Goal: Information Seeking & Learning: Learn about a topic

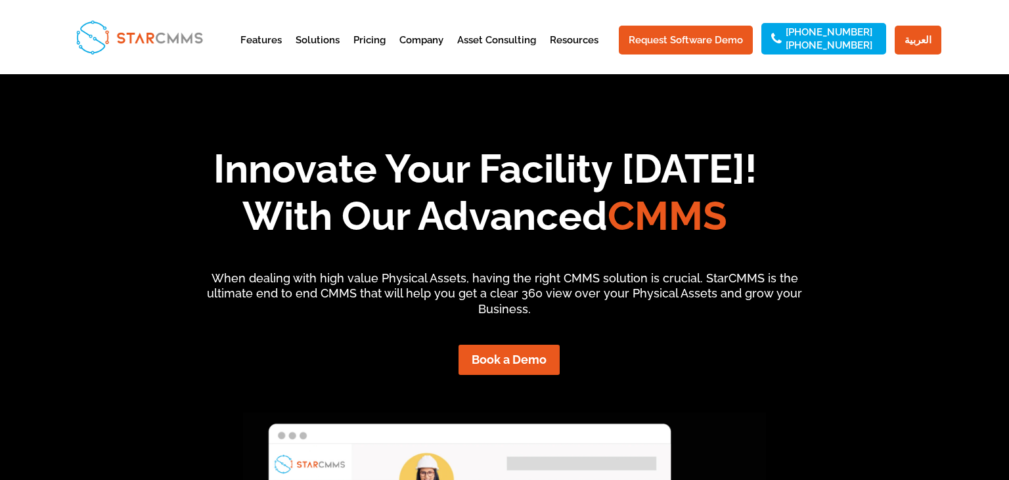
click at [976, 43] on header "Features Streamline your workflows Preventive Maintenance Assets Management Tea…" at bounding box center [504, 37] width 1009 height 74
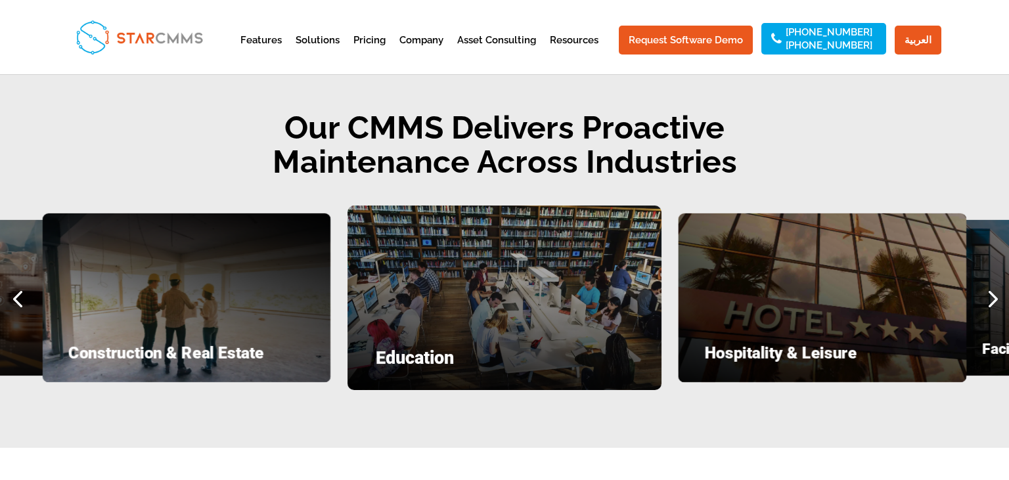
scroll to position [1664, 0]
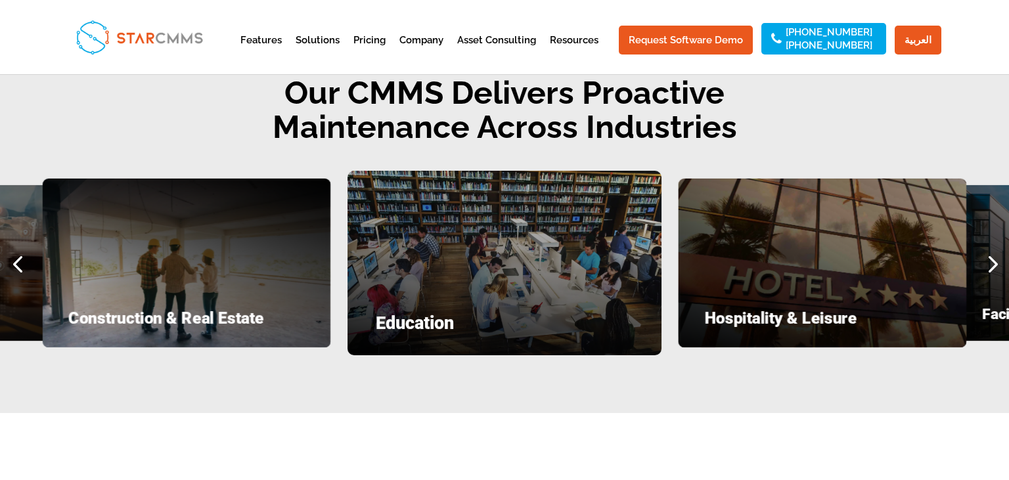
click at [803, 209] on div "Hospitality & Leisure" at bounding box center [822, 263] width 288 height 169
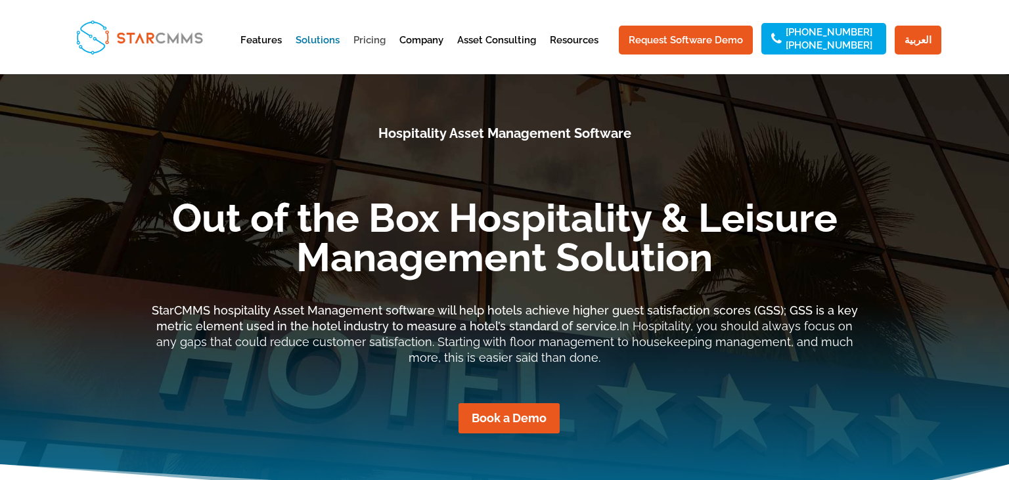
click at [386, 38] on link "Pricing" at bounding box center [369, 51] width 32 height 32
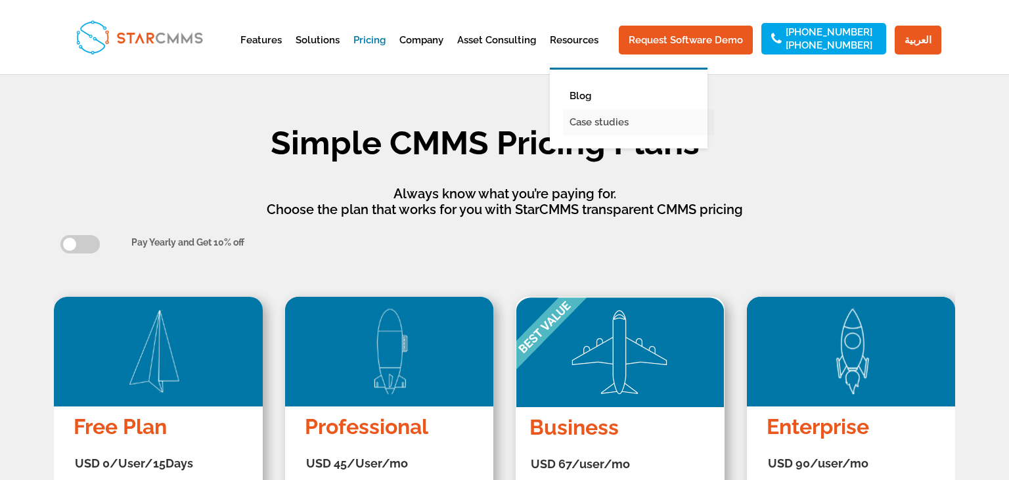
click at [611, 120] on link "Case studies" at bounding box center [638, 122] width 151 height 26
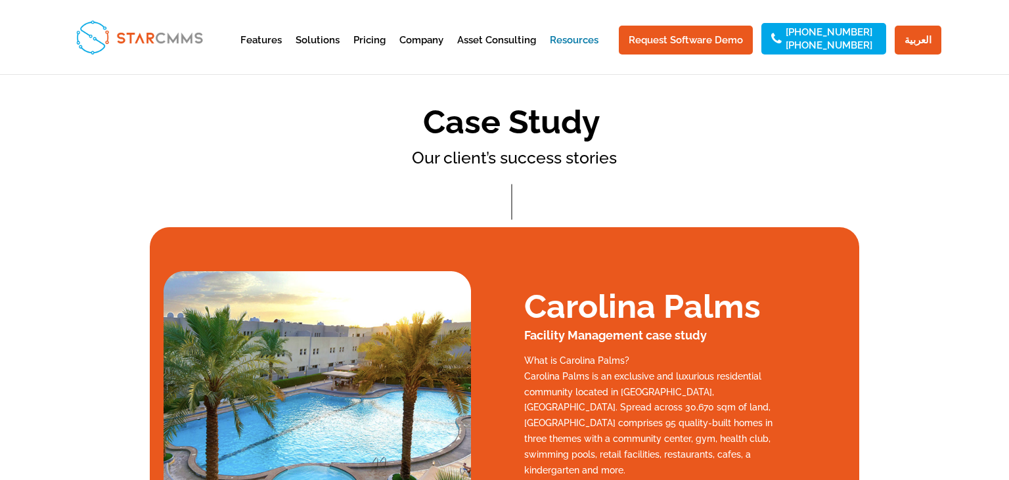
click at [887, 165] on div "Case Study Our client’s success stories" at bounding box center [504, 140] width 1009 height 175
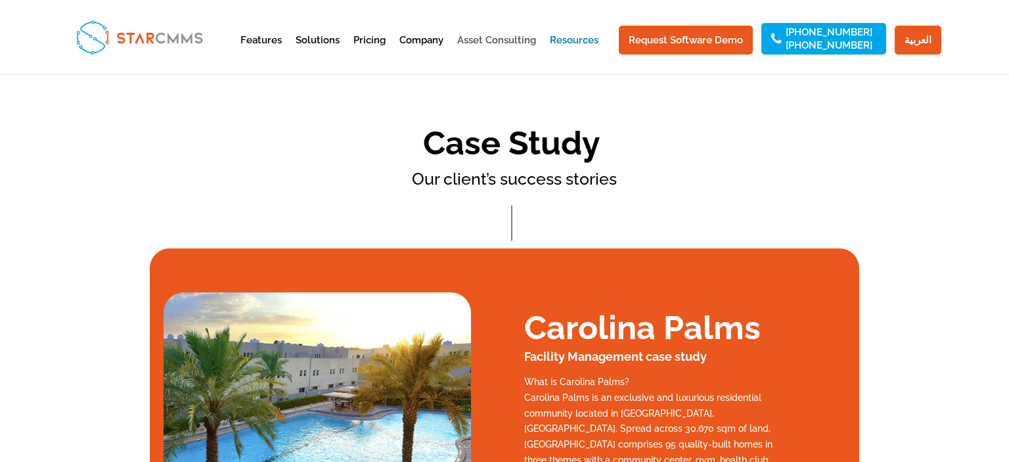
click at [508, 40] on link "Asset Consulting" at bounding box center [496, 51] width 79 height 32
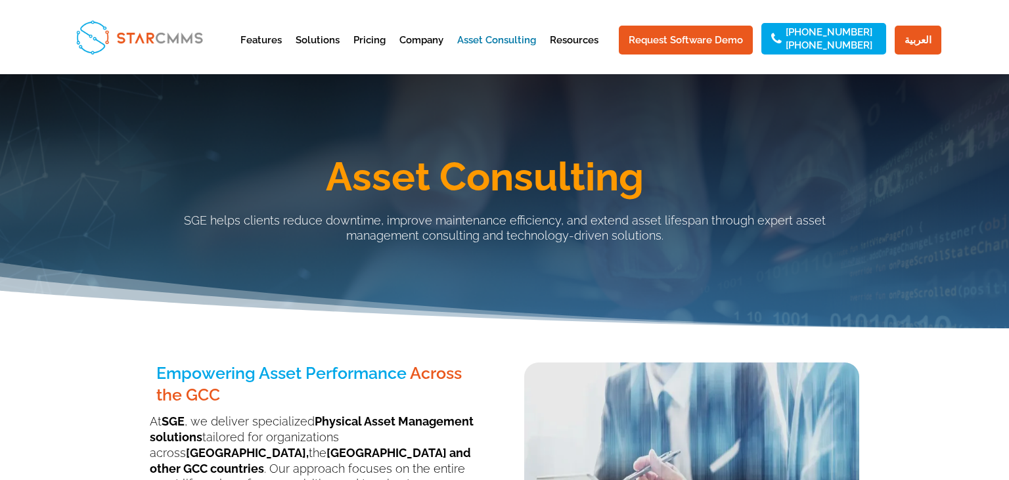
scroll to position [2322, 0]
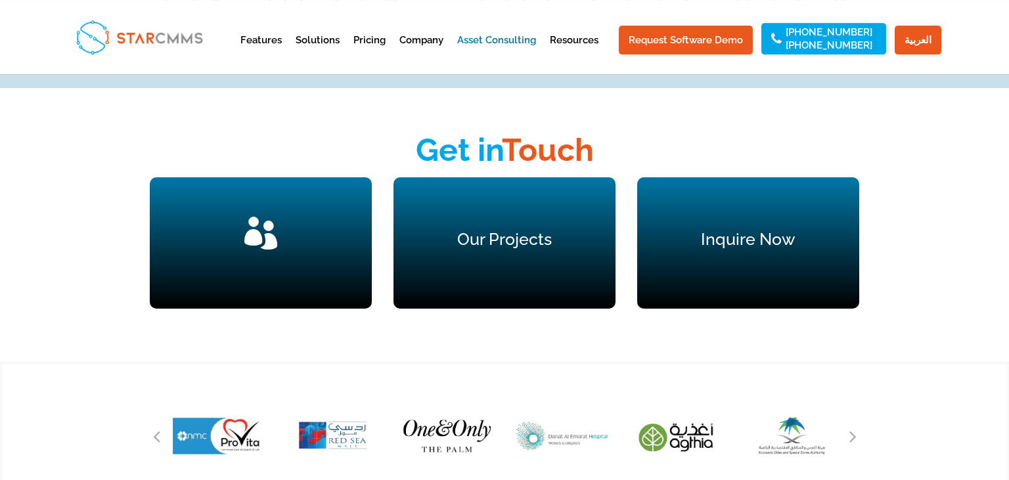
click at [328, 217] on div "" at bounding box center [260, 243] width 169 height 53
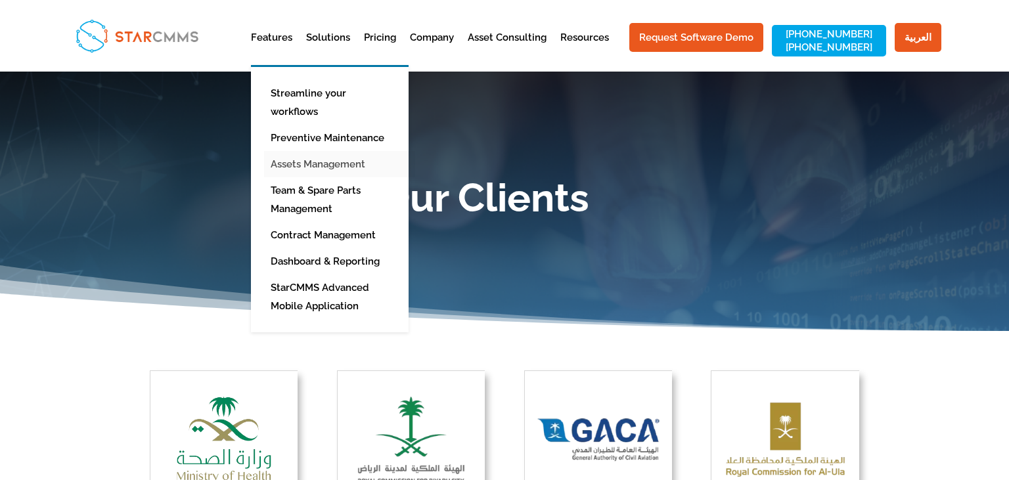
click at [315, 151] on link "Assets Management" at bounding box center [339, 164] width 151 height 26
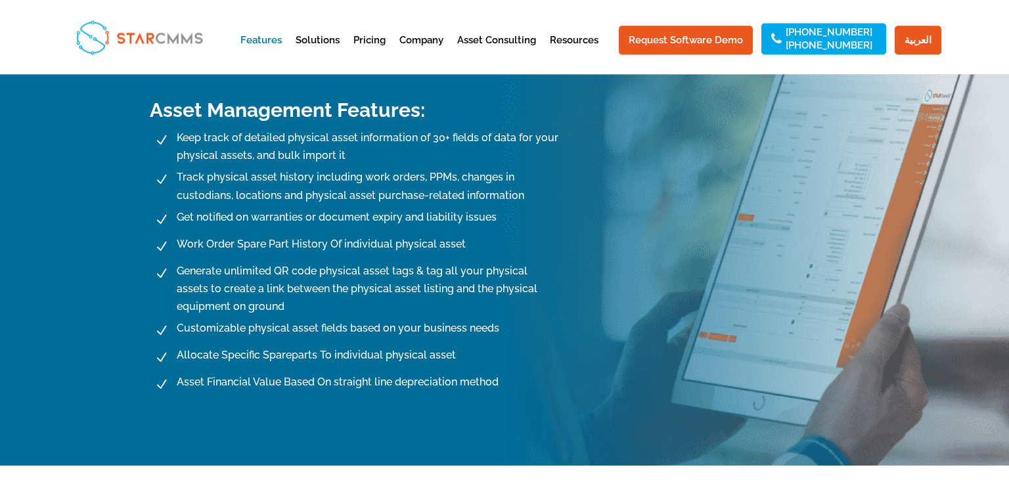
scroll to position [554, 0]
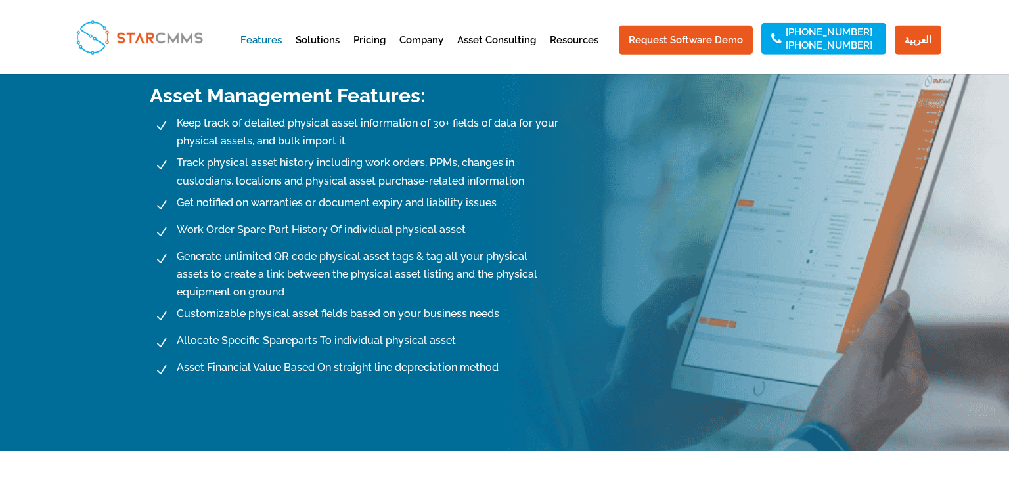
click at [135, 32] on img at bounding box center [139, 36] width 138 height 45
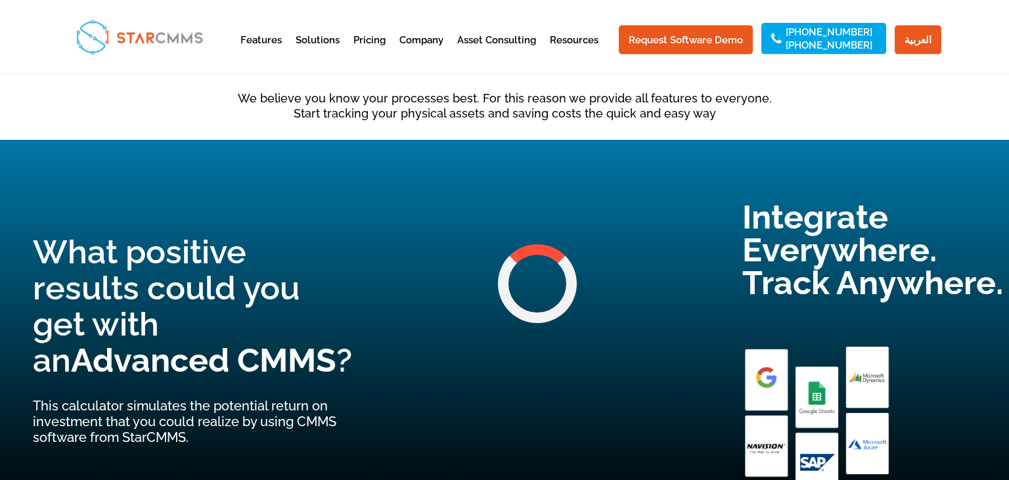
scroll to position [4597, 0]
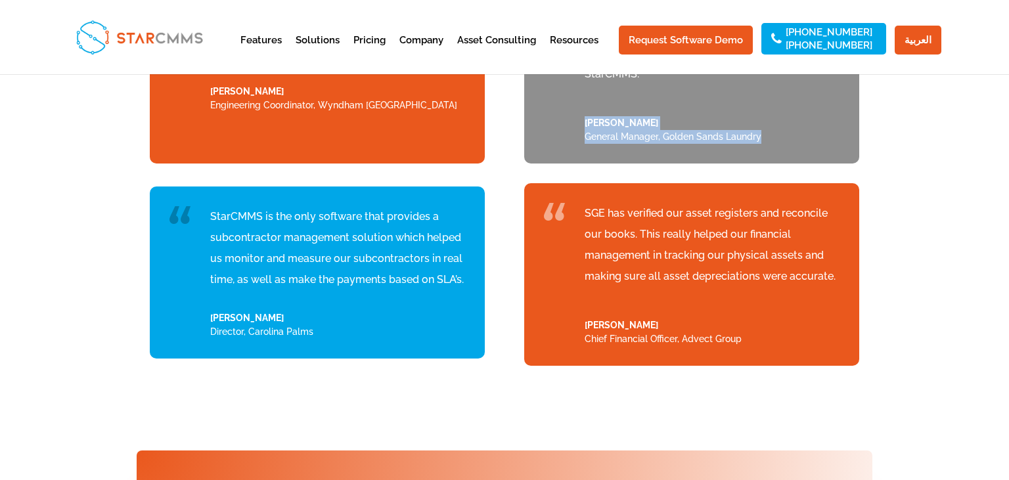
drag, startPoint x: 1006, startPoint y: 387, endPoint x: 976, endPoint y: 66, distance: 322.6
click at [976, 66] on div "TESTIMONIALS What People Are Saying It all began with the need for an accurate …" at bounding box center [504, 100] width 1009 height 638
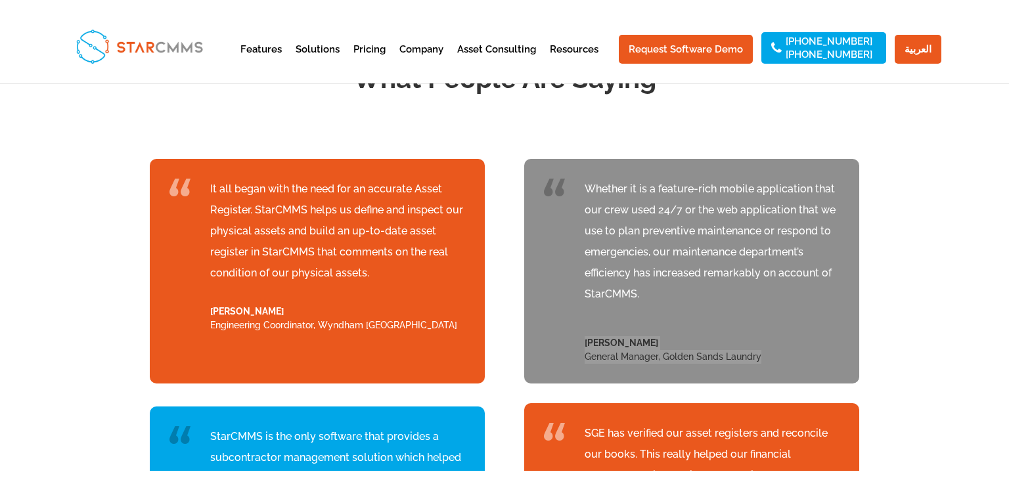
scroll to position [4387, 0]
